Goal: Go to known website: Access a specific website the user already knows

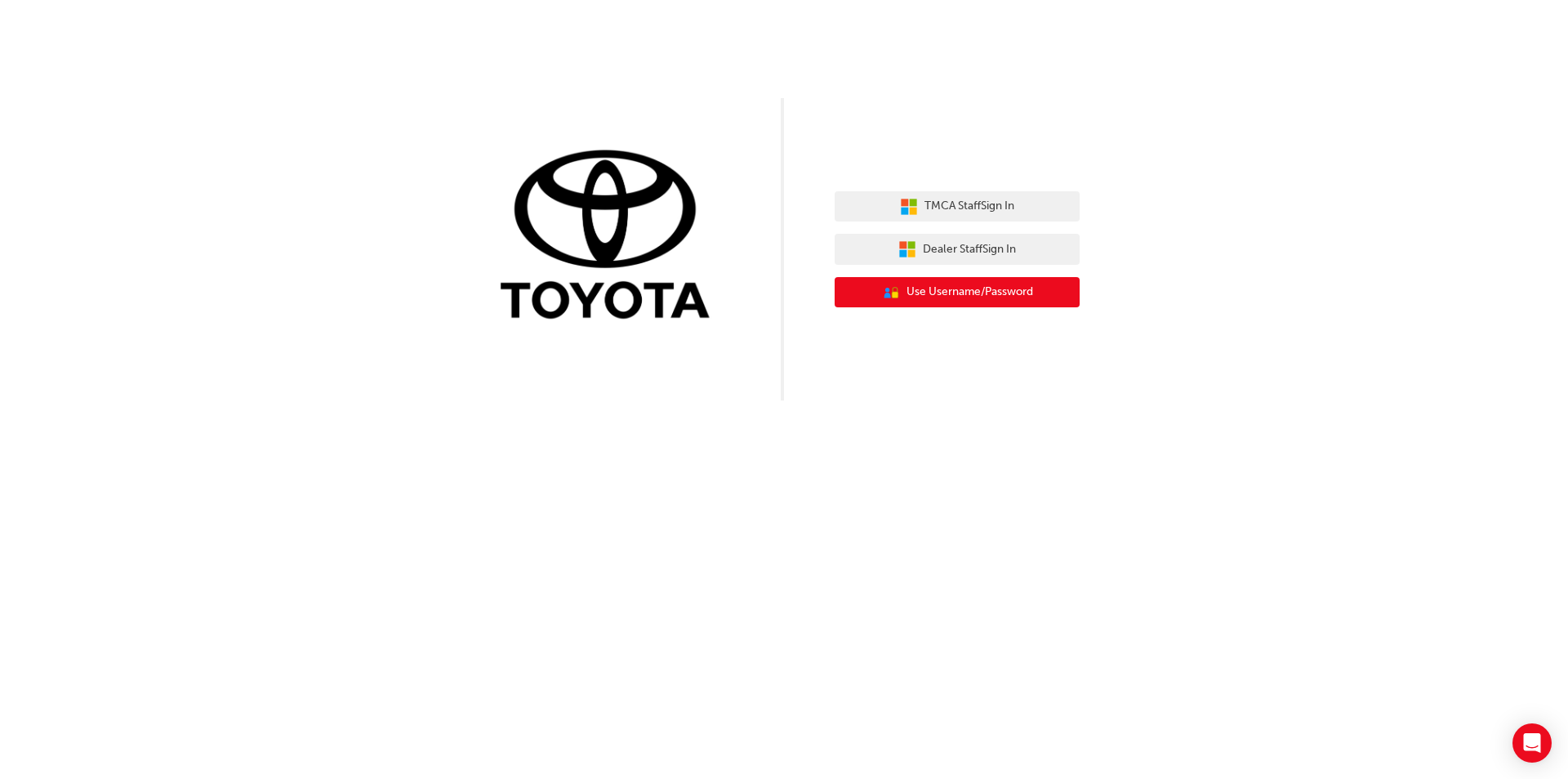
click at [1008, 287] on span "Use Username/Password" at bounding box center [969, 292] width 126 height 18
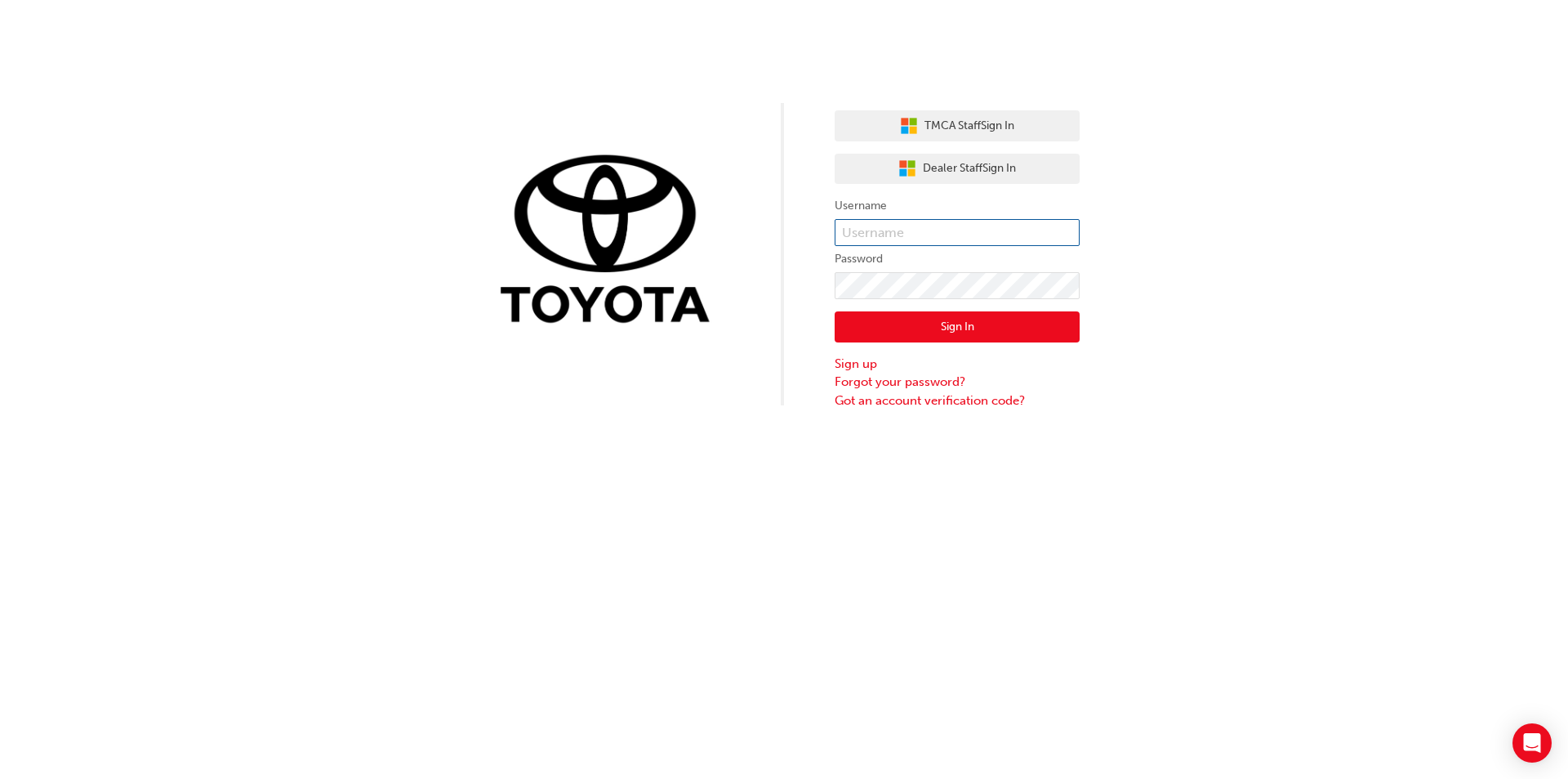
click at [993, 224] on input "text" at bounding box center [957, 232] width 245 height 28
type input "[PERSON_NAME].darcey1"
click at [972, 322] on button "Sign In" at bounding box center [957, 327] width 245 height 31
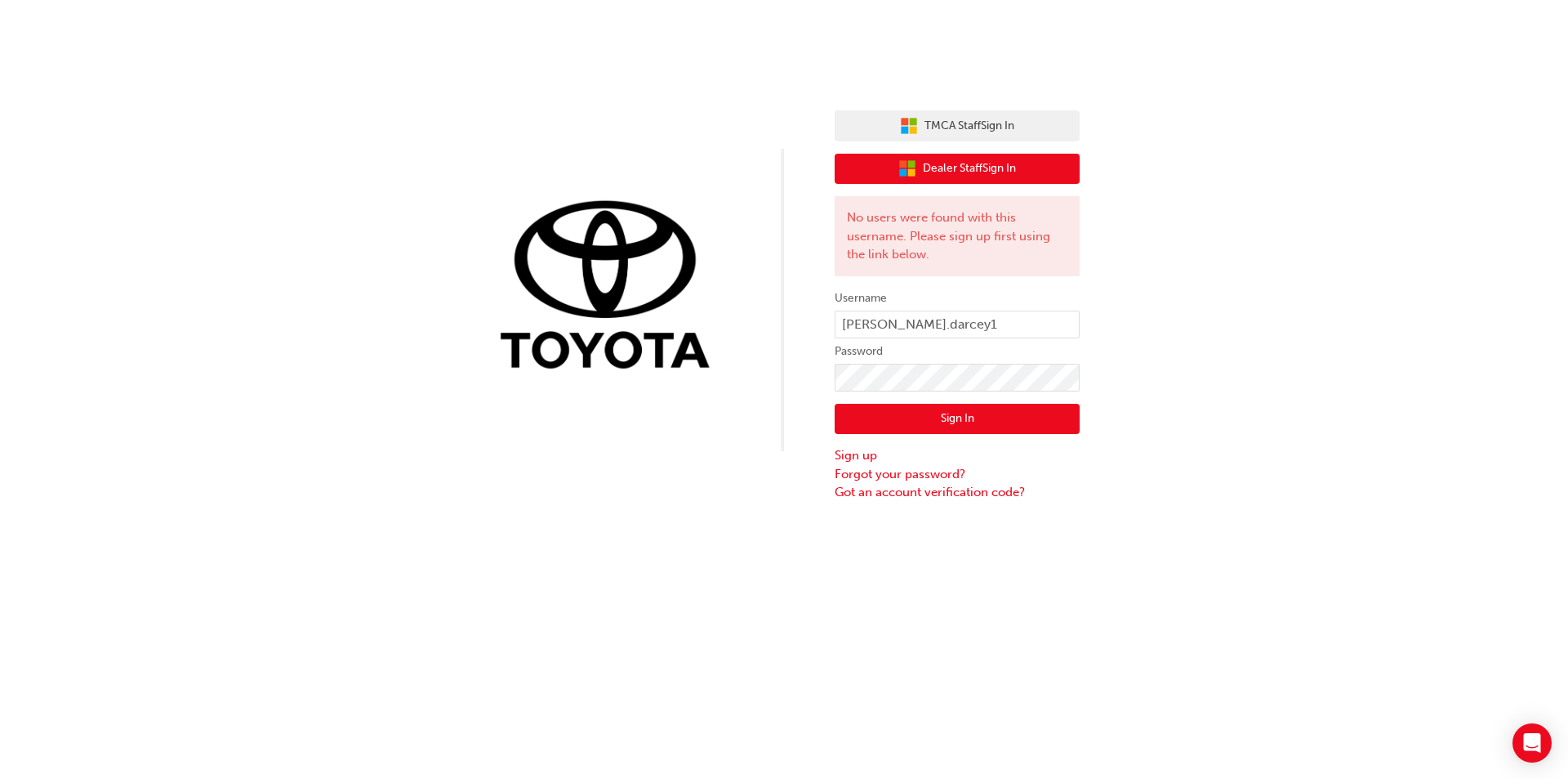
click at [990, 168] on span "Dealer Staff Sign In" at bounding box center [969, 168] width 93 height 18
